Goal: Transaction & Acquisition: Subscribe to service/newsletter

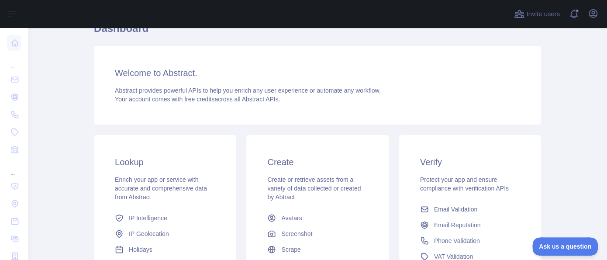
scroll to position [87, 0]
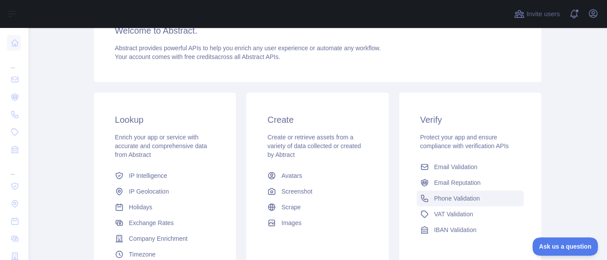
click at [453, 200] on span "Phone Validation" at bounding box center [457, 198] width 46 height 9
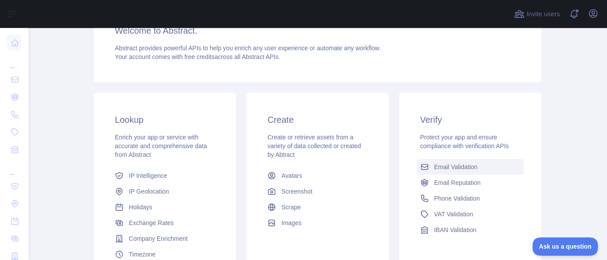
click at [442, 170] on span "Email Validation" at bounding box center [455, 166] width 43 height 9
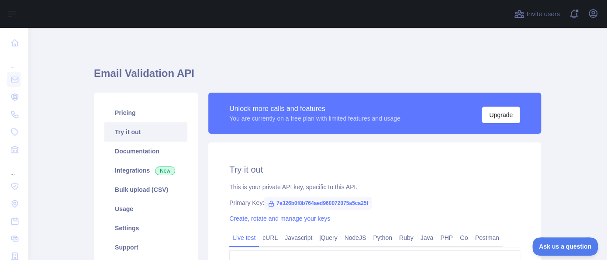
scroll to position [44, 0]
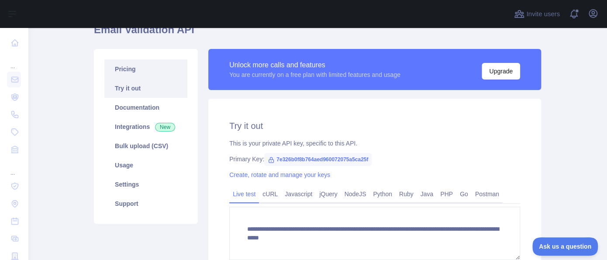
click at [122, 75] on link "Pricing" at bounding box center [145, 68] width 83 height 19
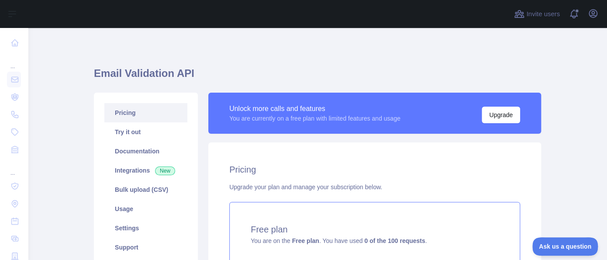
scroll to position [87, 0]
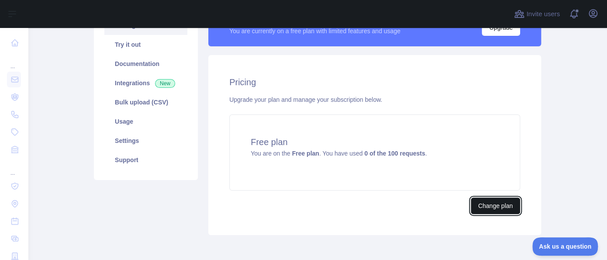
click at [491, 206] on button "Change plan" at bounding box center [494, 205] width 49 height 17
